Goal: Task Accomplishment & Management: Complete application form

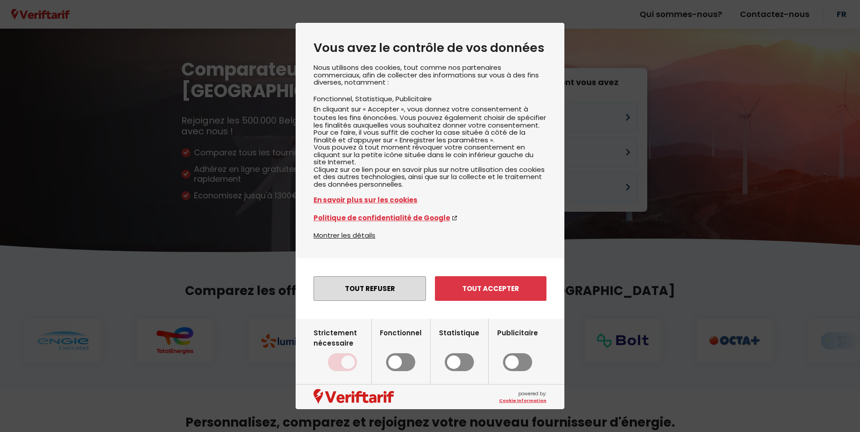
click at [343, 299] on button "Tout refuser" at bounding box center [370, 288] width 112 height 25
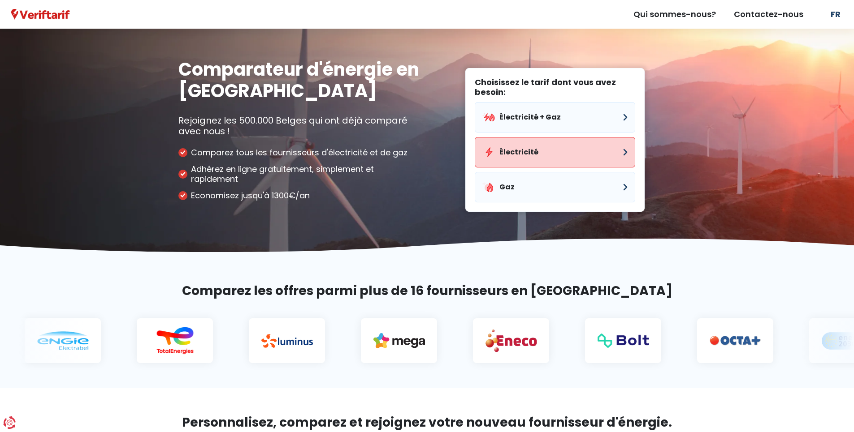
click at [623, 154] on button "Électricité" at bounding box center [554, 152] width 160 height 30
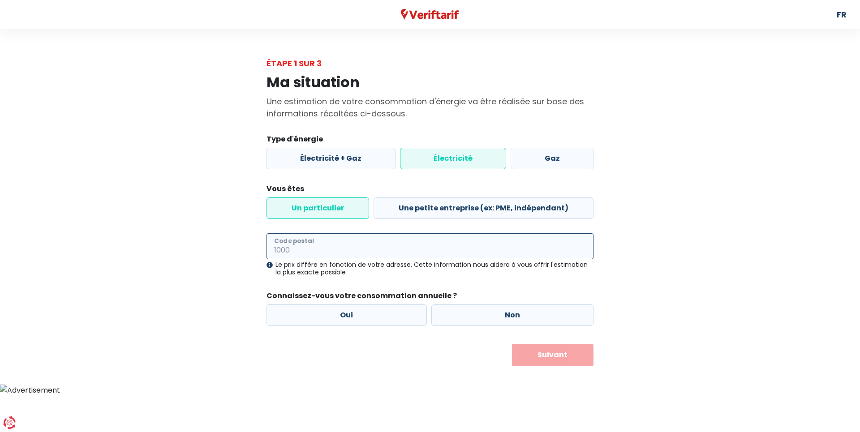
click at [395, 242] on input "Code postal" at bounding box center [430, 246] width 327 height 26
type input "5580"
click at [293, 310] on label "Oui" at bounding box center [347, 316] width 160 height 22
click at [293, 310] on input "Oui" at bounding box center [347, 316] width 160 height 22
radio input "true"
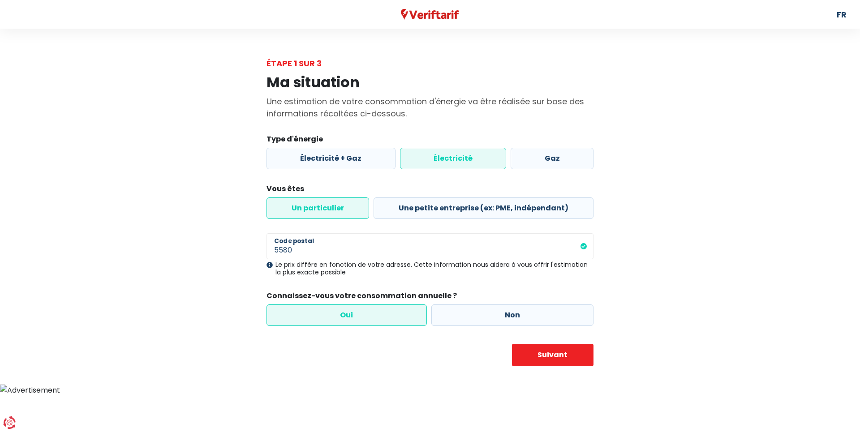
click at [535, 377] on body "Vous avez le contrôle de vos données Nous utilisons des cookies, tout comme nos…" at bounding box center [430, 198] width 860 height 396
click at [539, 355] on button "Suivant" at bounding box center [553, 355] width 82 height 22
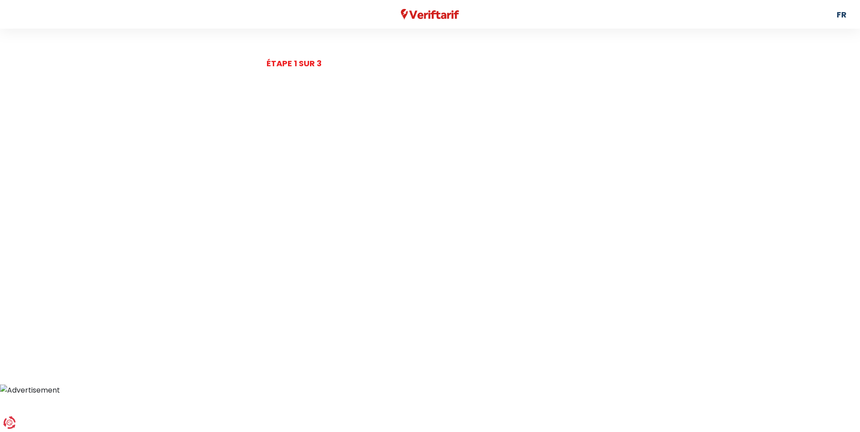
select select
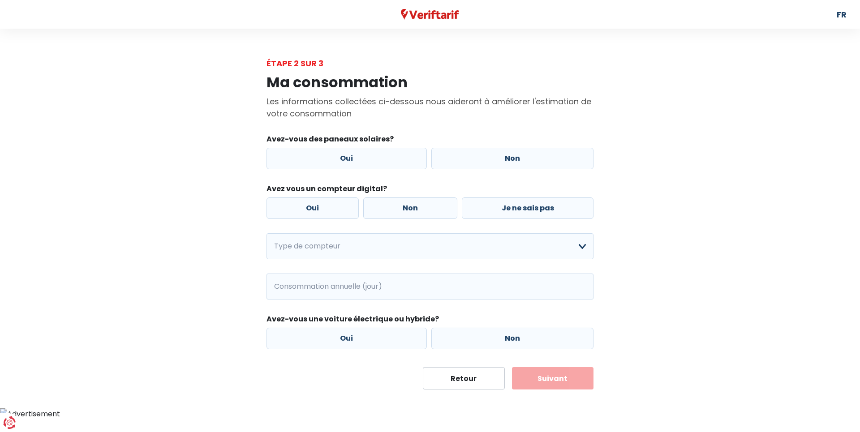
click at [168, 346] on main "Étape 2 sur 3 Ma consommation Les informations collectées ci-dessous nous aider…" at bounding box center [430, 223] width 860 height 332
